Goal: Find specific page/section: Find specific page/section

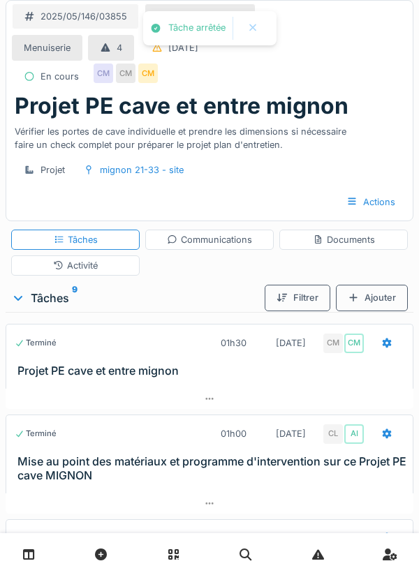
scroll to position [189, 0]
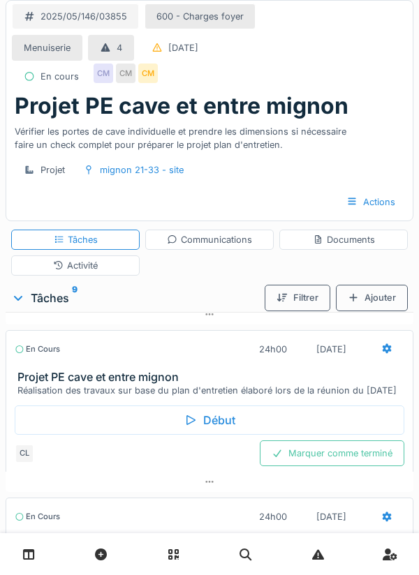
click at [200, 239] on div "Communications" at bounding box center [209, 239] width 85 height 13
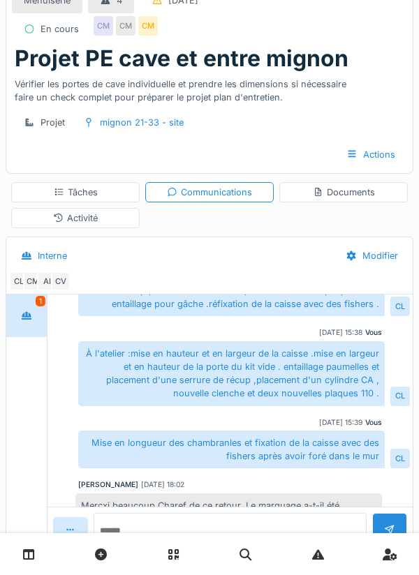
scroll to position [59, 0]
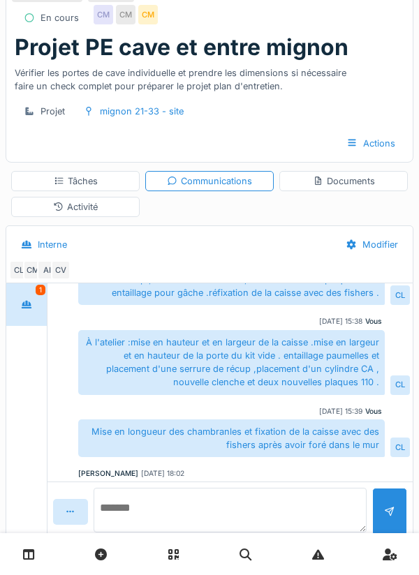
click at [161, 533] on textarea at bounding box center [230, 510] width 273 height 45
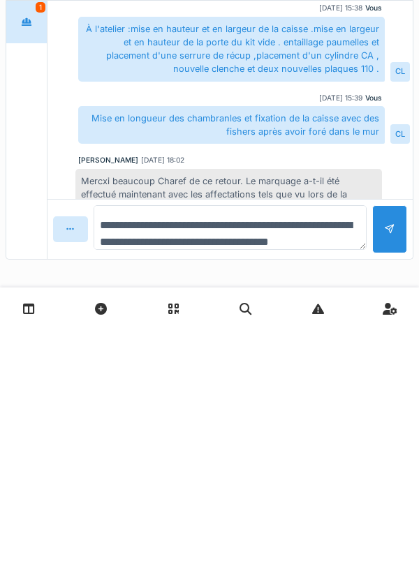
scroll to position [16, 0]
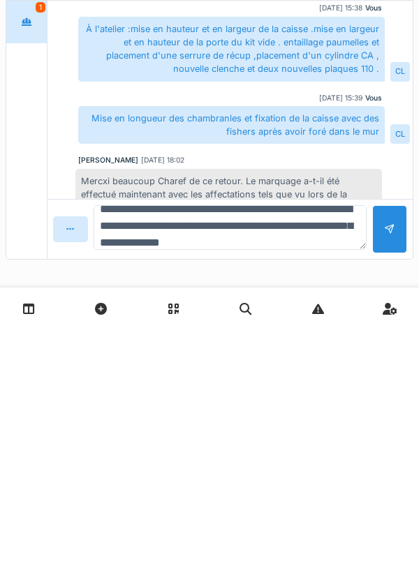
type textarea "**********"
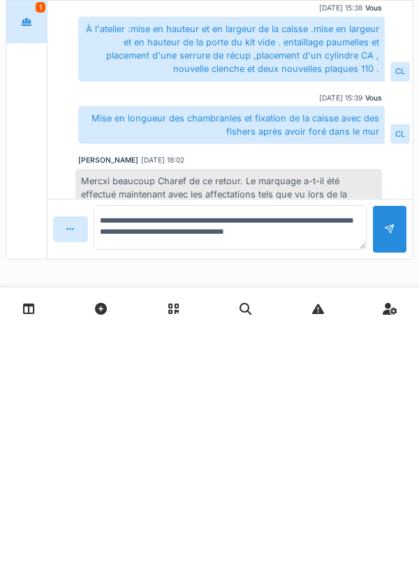
click at [397, 491] on div at bounding box center [389, 475] width 35 height 48
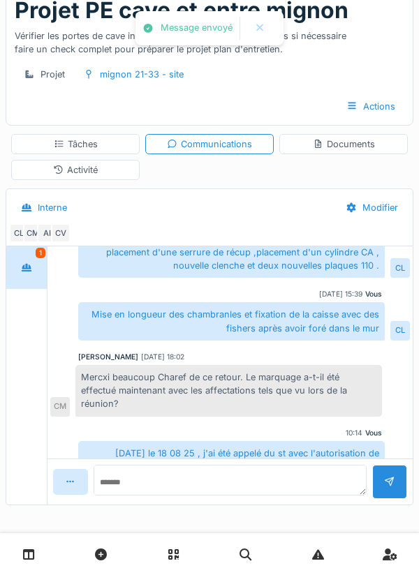
scroll to position [572, 0]
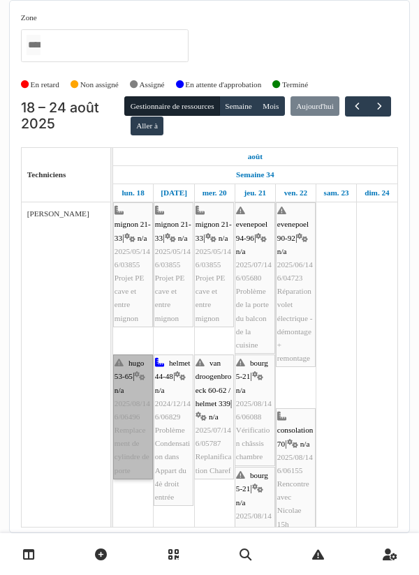
click at [133, 417] on link "hugo 53-65 | n/a 2025/08/146/06496 Remplacement de cylindre de porte" at bounding box center [133, 417] width 40 height 125
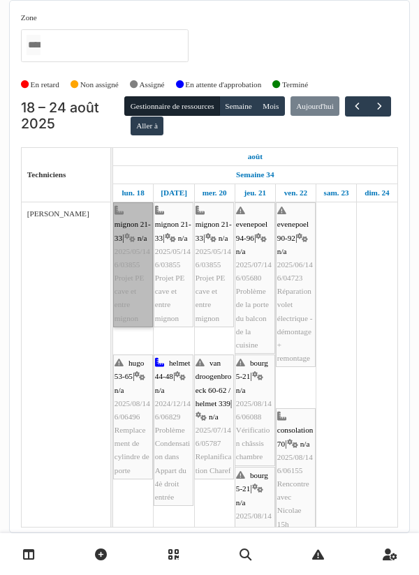
click at [133, 270] on link "mignon 21-33 | n/a 2025/05/146/03855 Projet PE cave et entre mignon" at bounding box center [133, 264] width 40 height 125
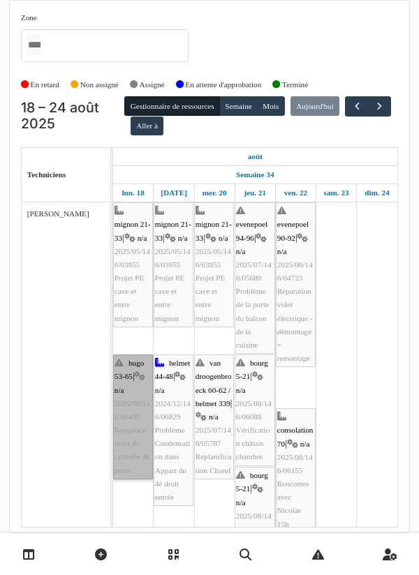
click at [135, 423] on link "hugo 53-65 | n/a 2025/08/146/06496 Remplacement de cylindre de porte" at bounding box center [133, 417] width 40 height 125
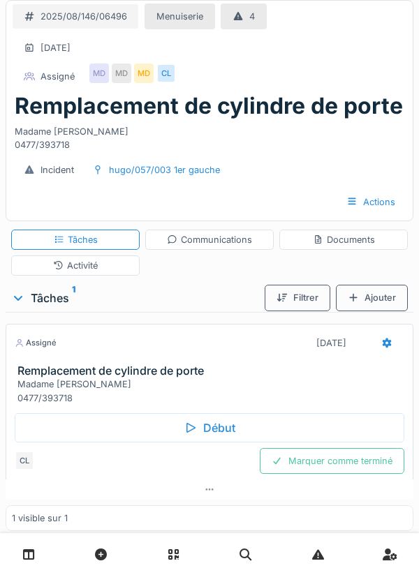
click at [412, 554] on div at bounding box center [209, 554] width 419 height 42
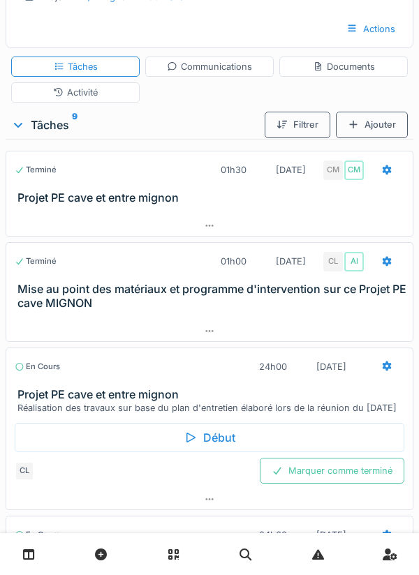
click at [212, 327] on icon at bounding box center [209, 331] width 11 height 9
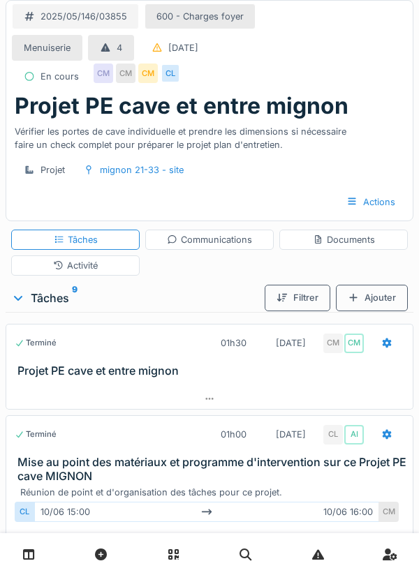
click at [94, 265] on div "Activité" at bounding box center [75, 265] width 45 height 13
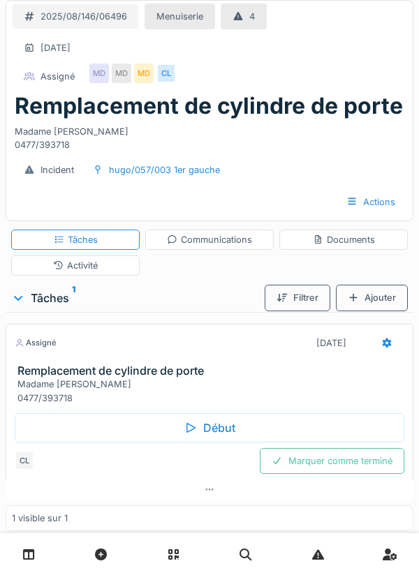
click at [214, 429] on div "Début" at bounding box center [210, 427] width 390 height 29
